Goal: Register for event/course

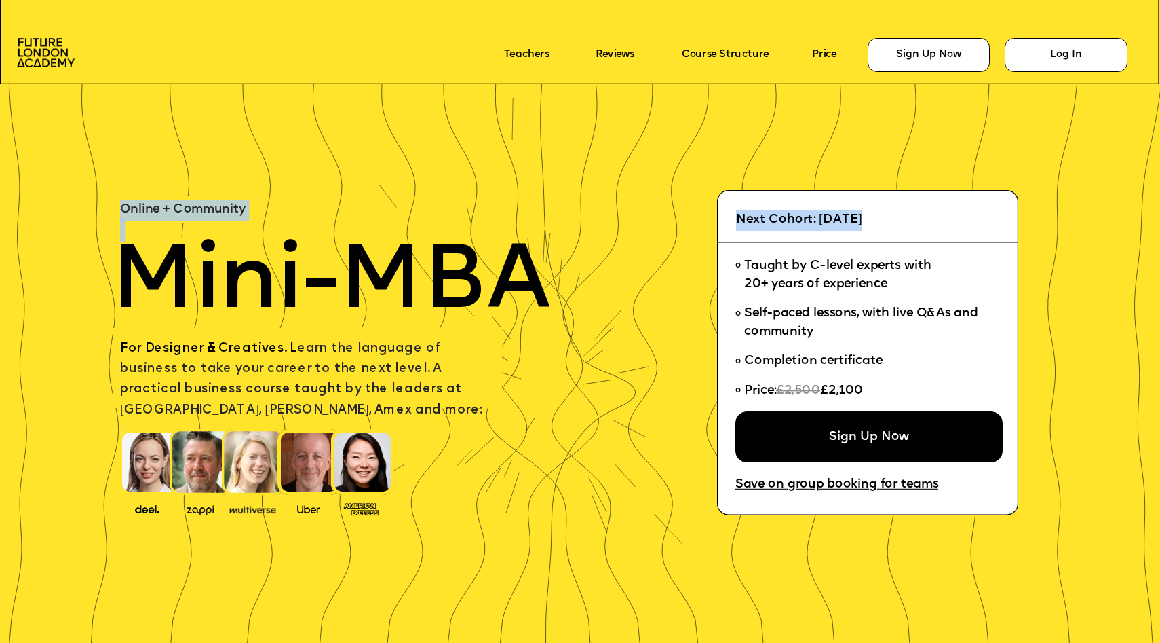
drag, startPoint x: 134, startPoint y: 269, endPoint x: 529, endPoint y: 383, distance: 411.2
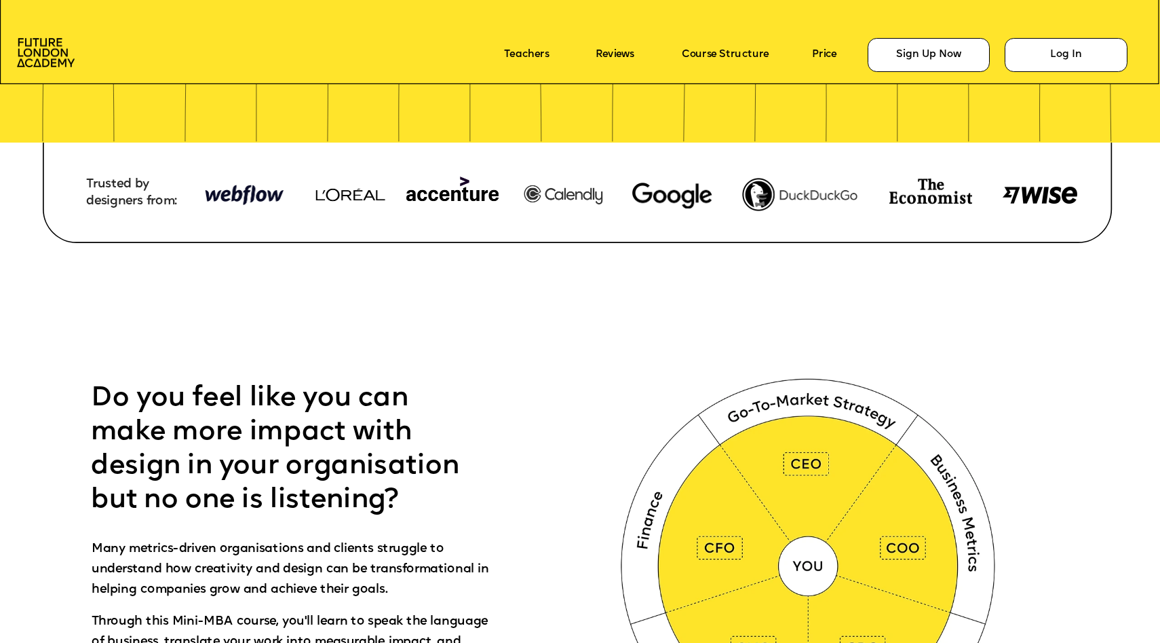
scroll to position [774, 0]
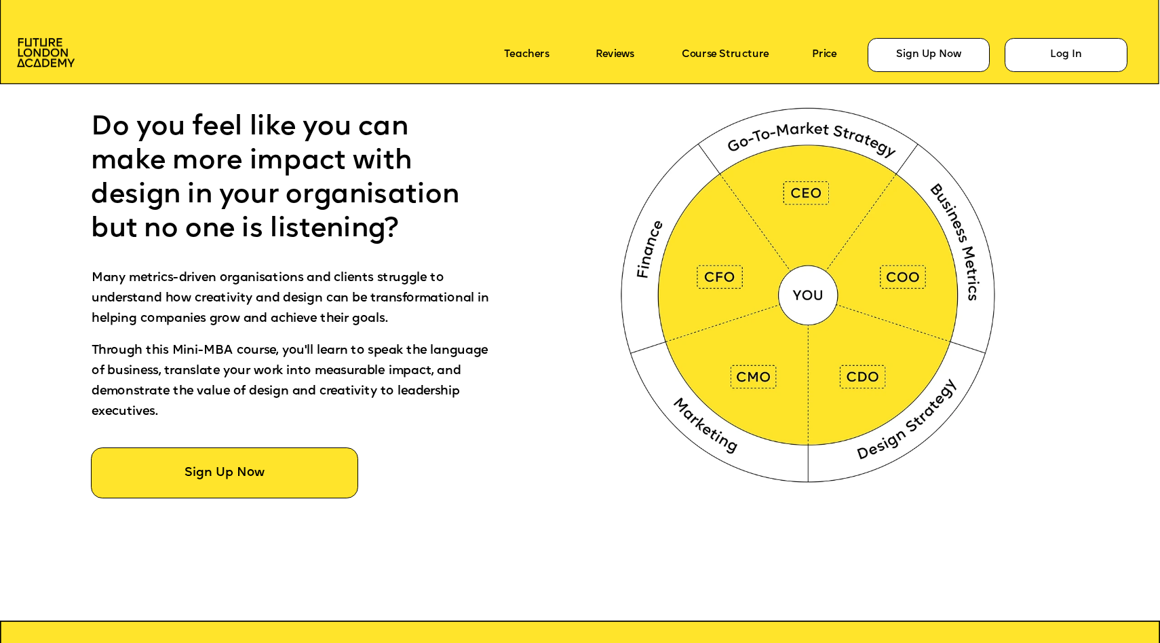
click at [813, 288] on img at bounding box center [811, 292] width 432 height 434
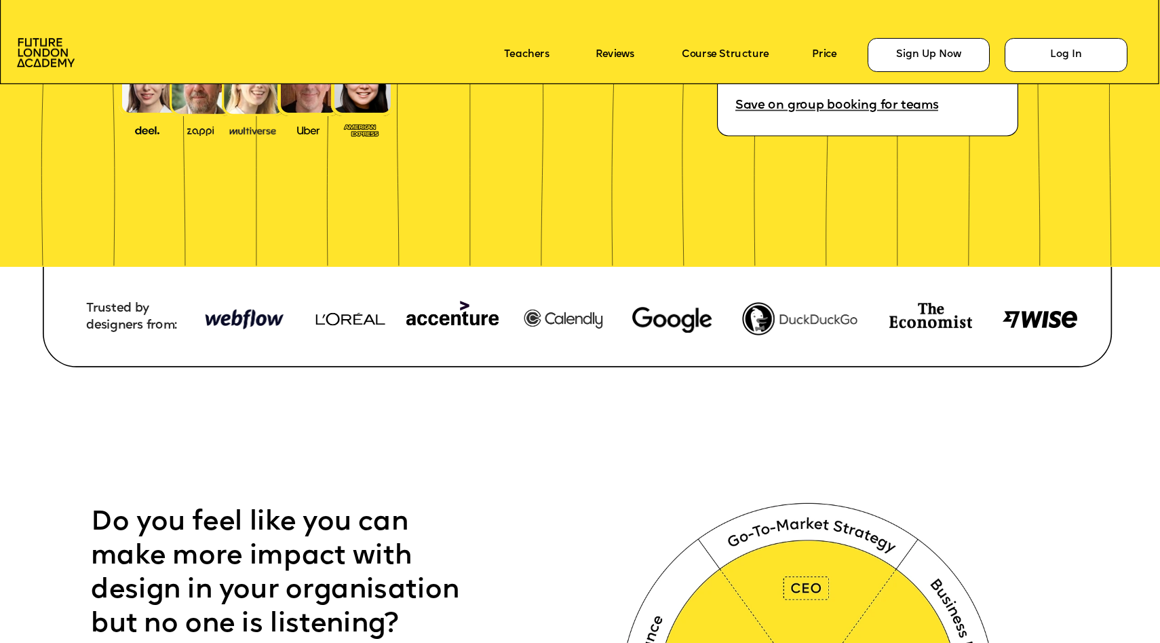
scroll to position [365, 0]
